Goal: Communication & Community: Ask a question

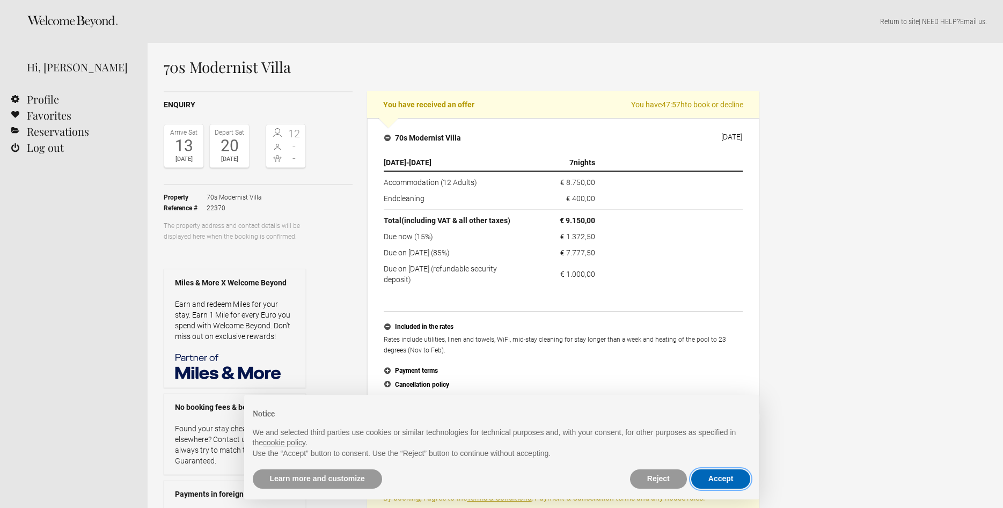
click at [716, 481] on button "Accept" at bounding box center [721, 478] width 60 height 19
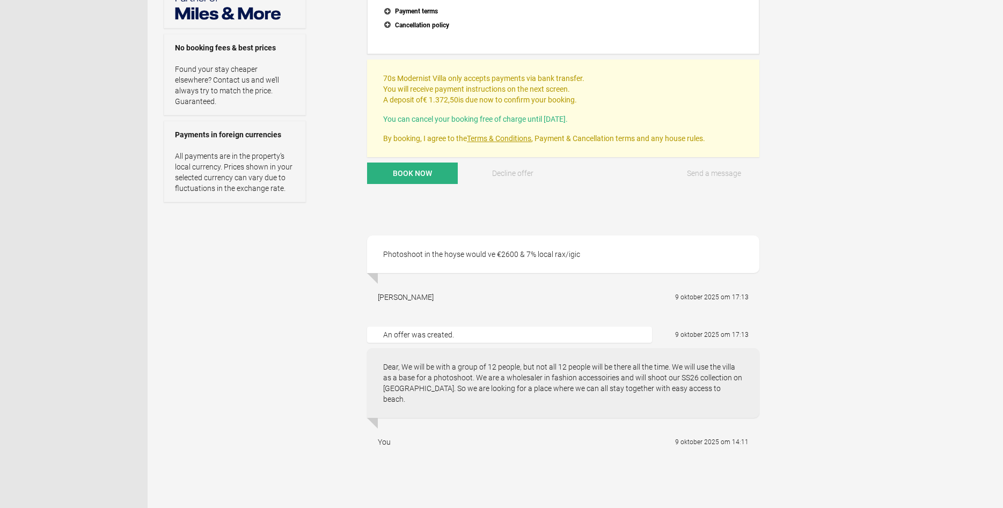
scroll to position [383, 0]
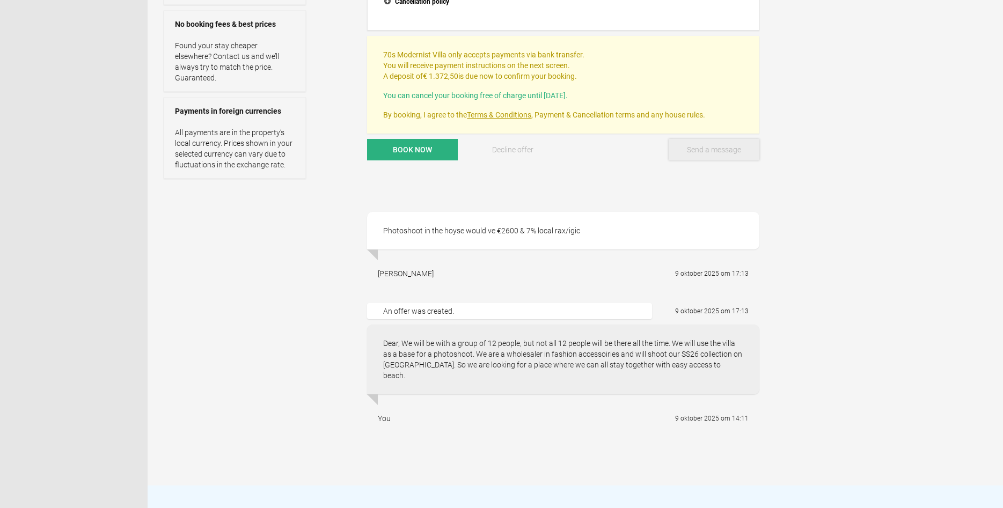
click at [733, 152] on button "Send a message" at bounding box center [713, 149] width 91 height 21
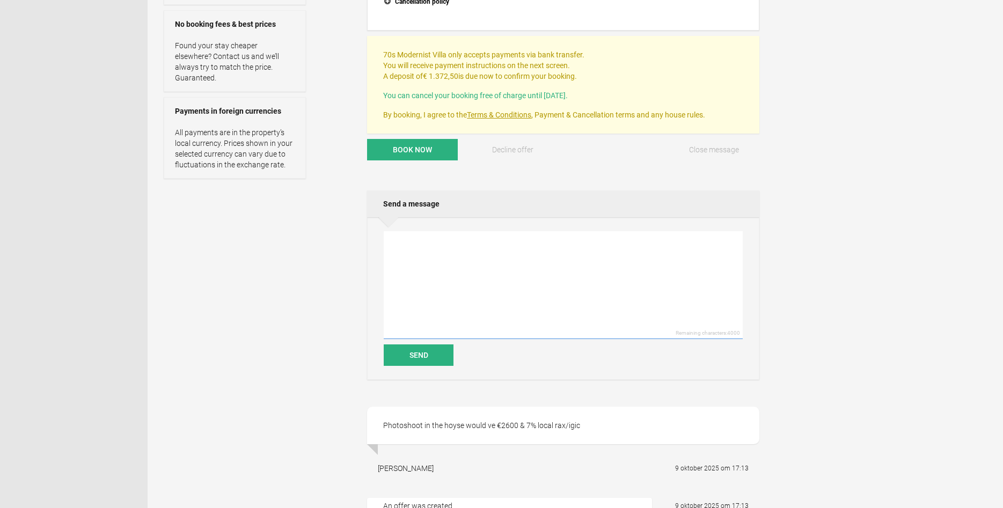
click at [470, 265] on textarea at bounding box center [563, 285] width 359 height 108
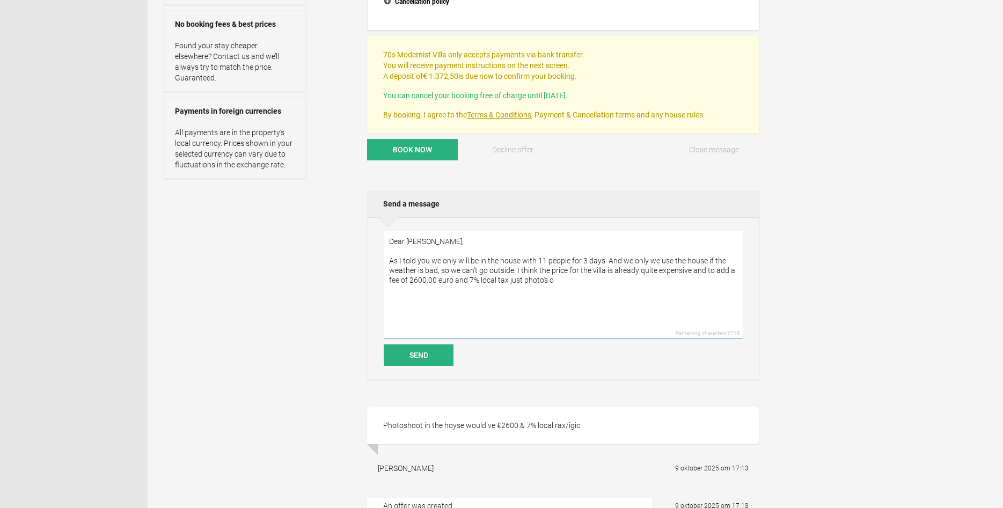
click at [521, 279] on textarea "Dear Susan, As I told you we only will be in the house with 11 people for 3 day…" at bounding box center [563, 285] width 359 height 108
click at [567, 282] on textarea "Dear Susan, As I told you we only will be in the house with 11 people for 3 day…" at bounding box center [563, 285] width 359 height 108
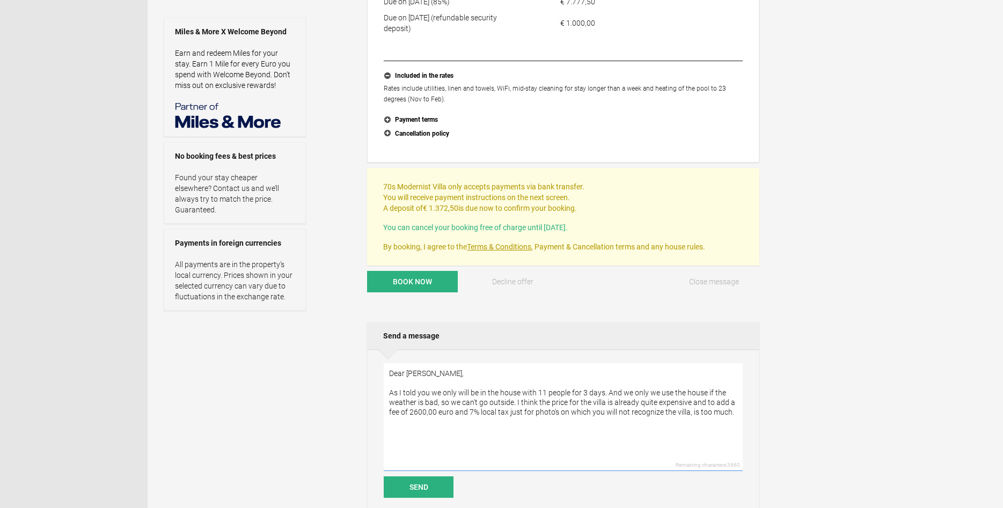
scroll to position [274, 0]
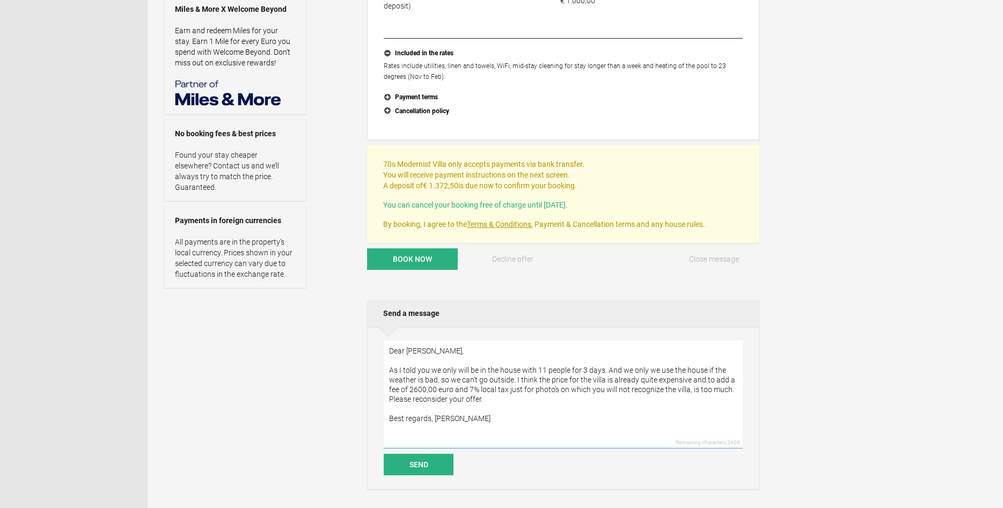
click at [608, 367] on textarea "Dear Susan, As I told you we only will be in the house with 11 people for 3 day…" at bounding box center [563, 395] width 359 height 108
click at [441, 380] on textarea "Dear Susan, As I told you we only will be in the house with 11 people for 3 day…" at bounding box center [563, 395] width 359 height 108
type textarea "Dear Susan, As I told you we only will be in the house with 11 people for 3 day…"
click at [423, 461] on button "Send" at bounding box center [419, 464] width 70 height 21
